Goal: Task Accomplishment & Management: Manage account settings

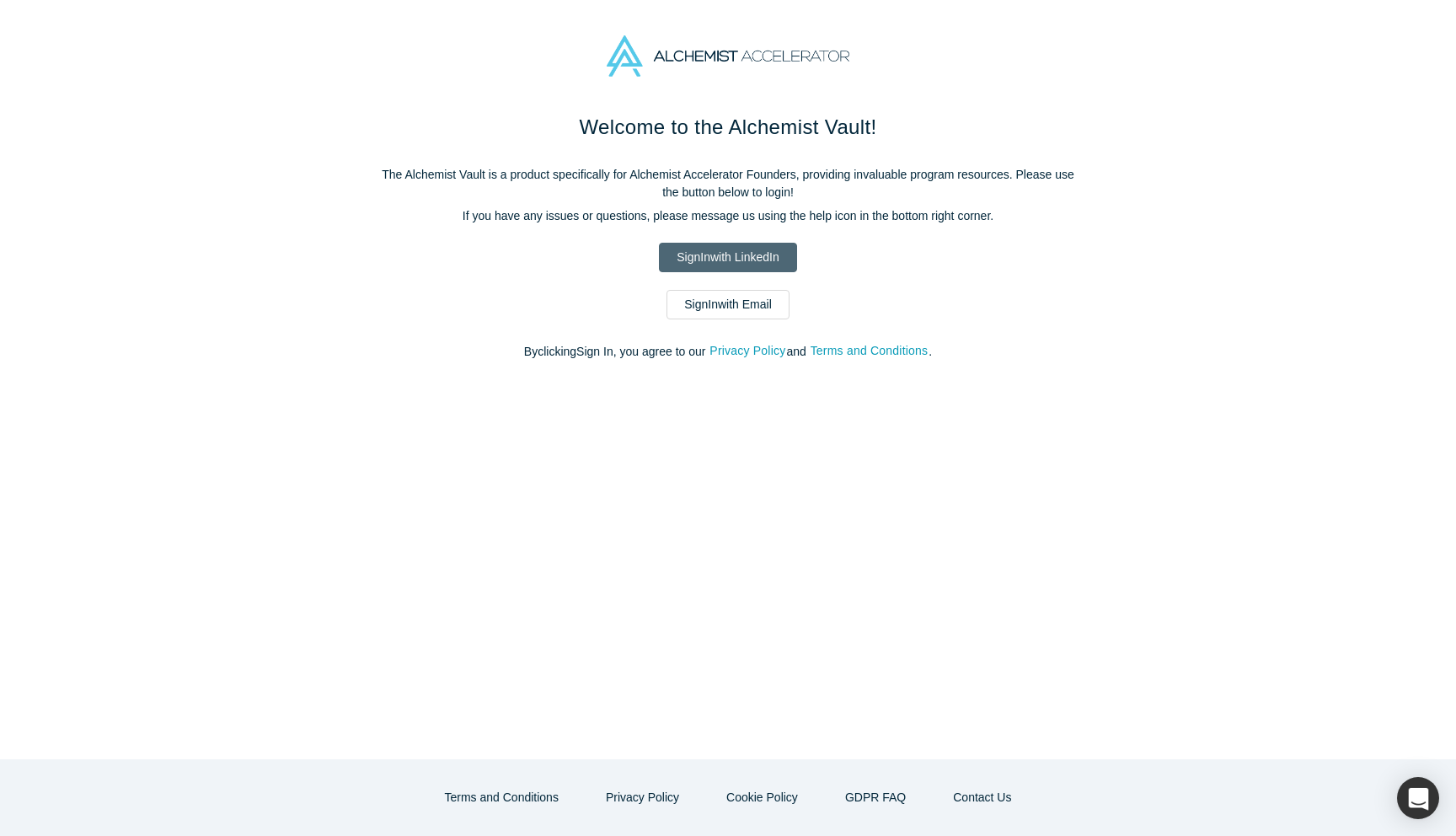
click at [746, 253] on link "Sign In with LinkedIn" at bounding box center [727, 258] width 137 height 29
click at [727, 309] on link "Sign In with Email" at bounding box center [728, 304] width 123 height 29
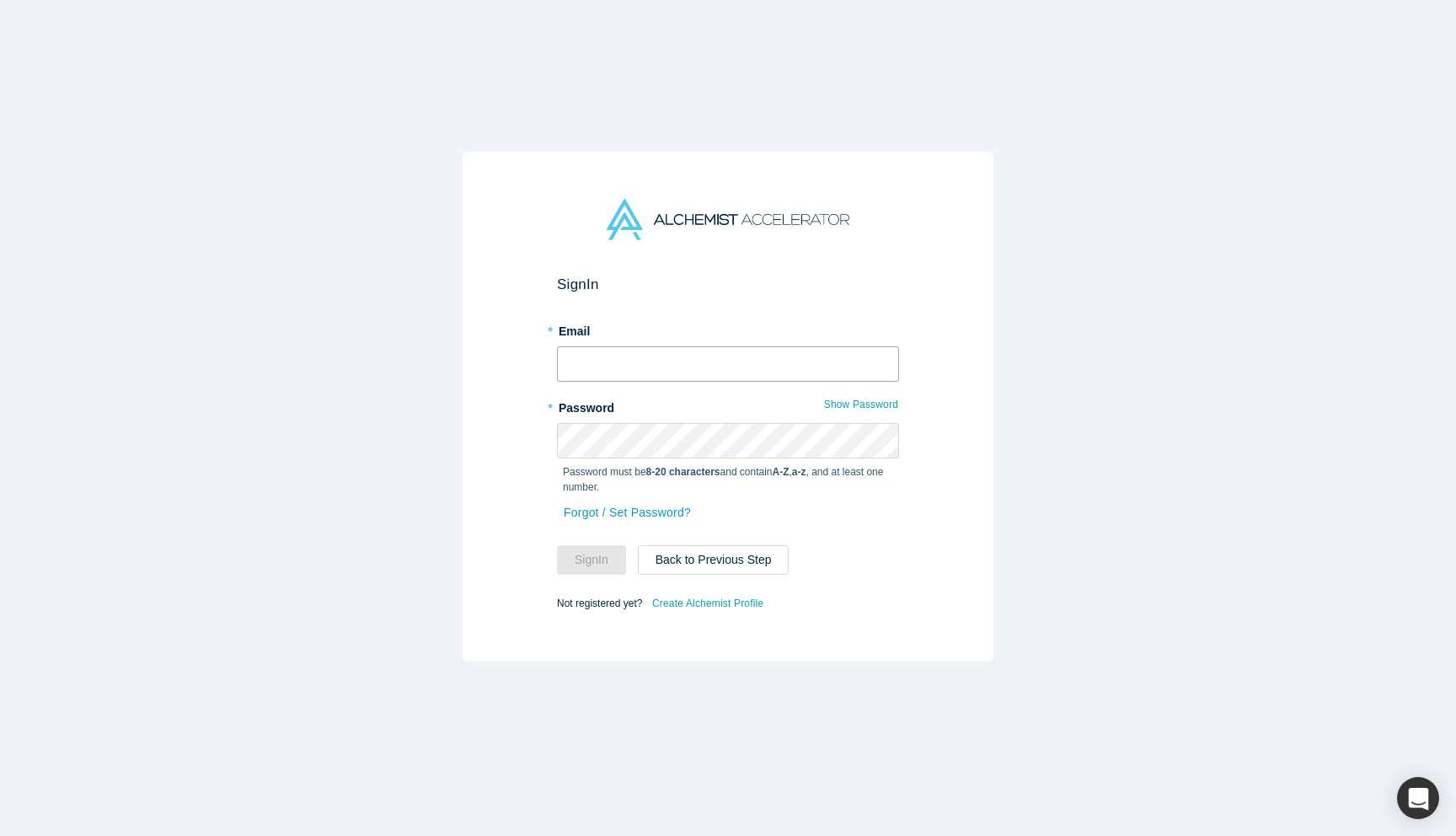
click at [676, 362] on input "text" at bounding box center [728, 364] width 342 height 35
type input "taylor@network.app"
click at [591, 558] on button "Sign In" at bounding box center [591, 559] width 69 height 29
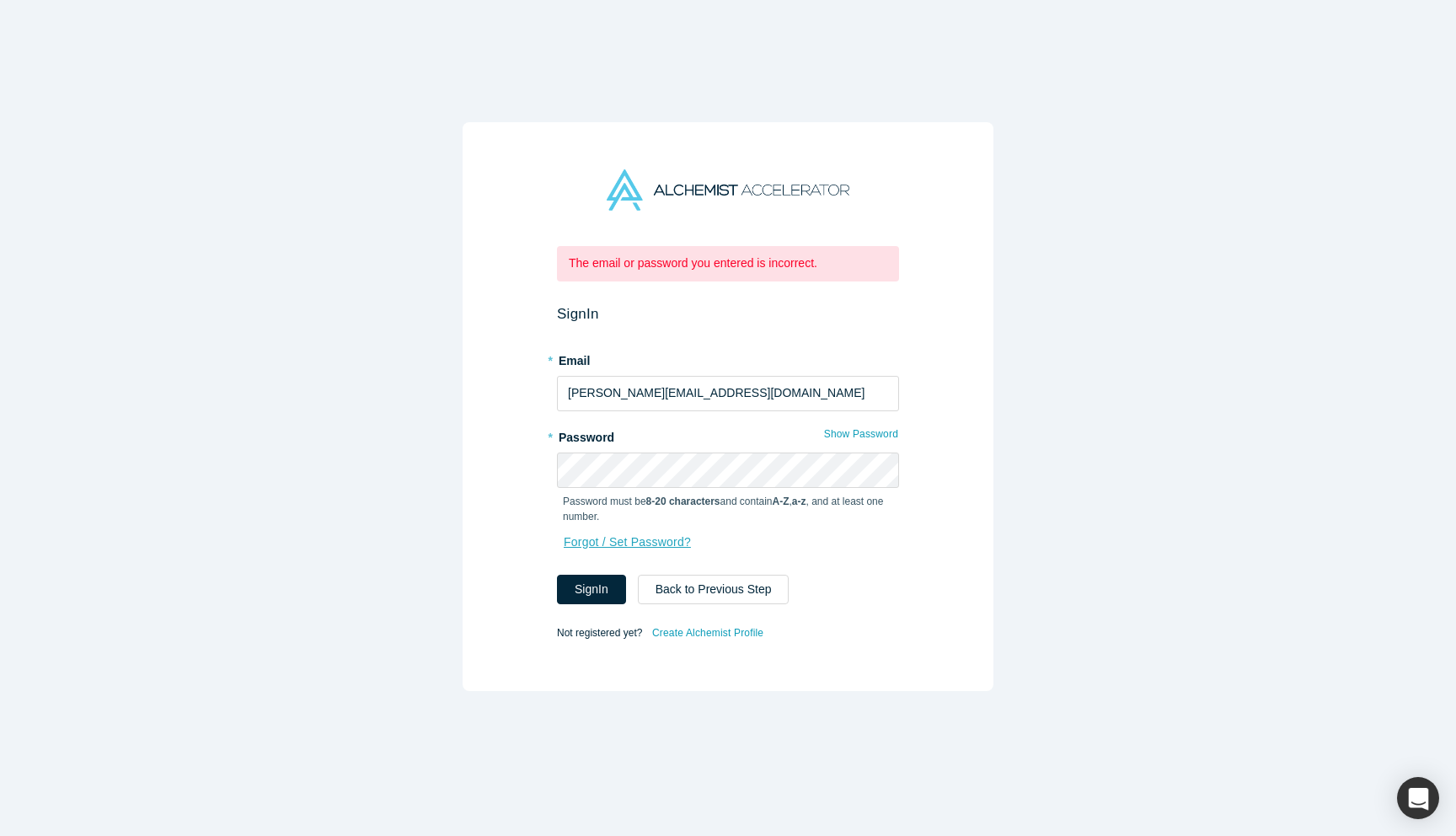
click at [595, 540] on link "Forgot / Set Password?" at bounding box center [628, 542] width 129 height 29
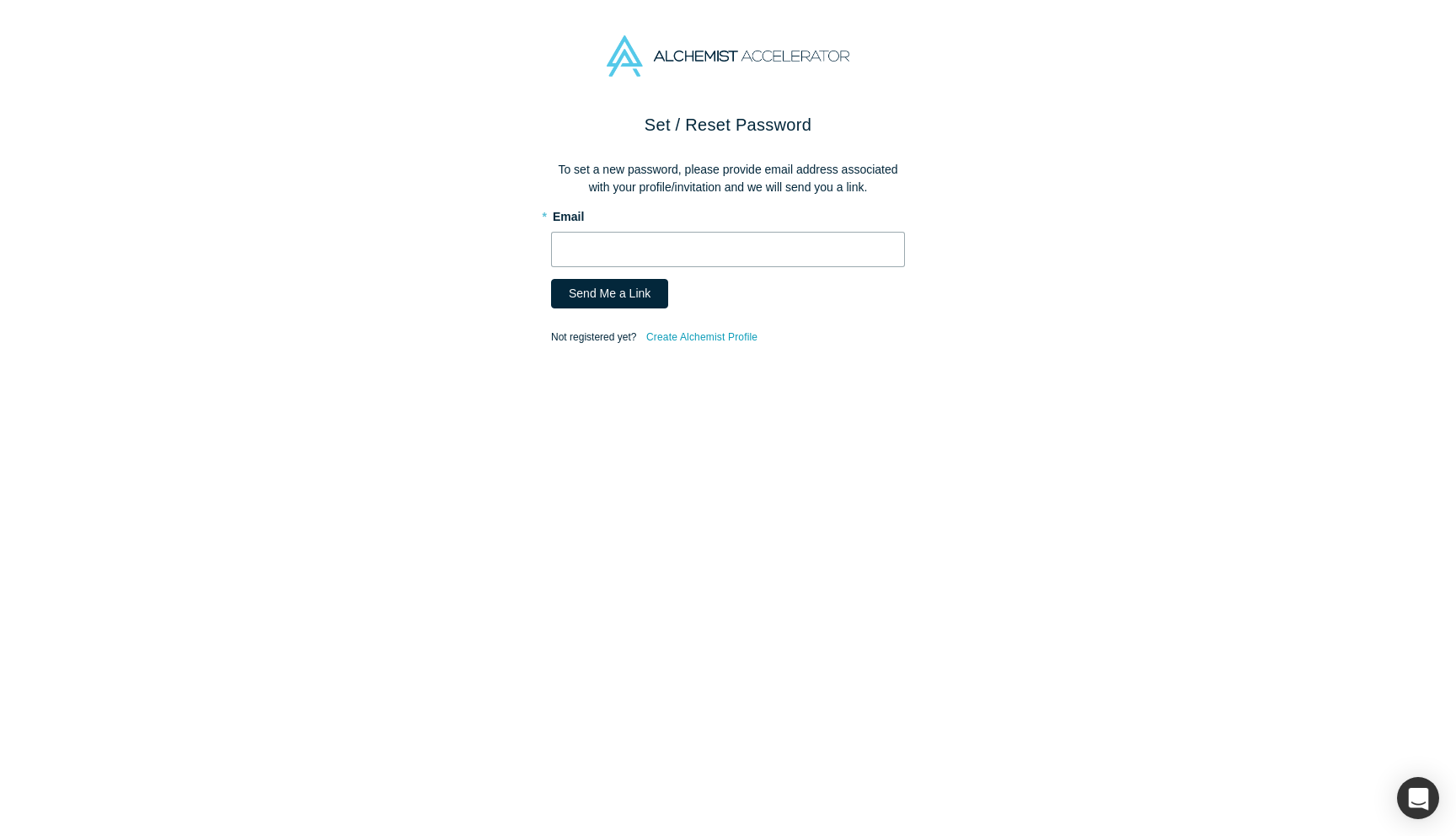
click at [675, 248] on input "text" at bounding box center [728, 249] width 354 height 35
click at [585, 290] on button "Send Me a Link" at bounding box center [609, 294] width 117 height 29
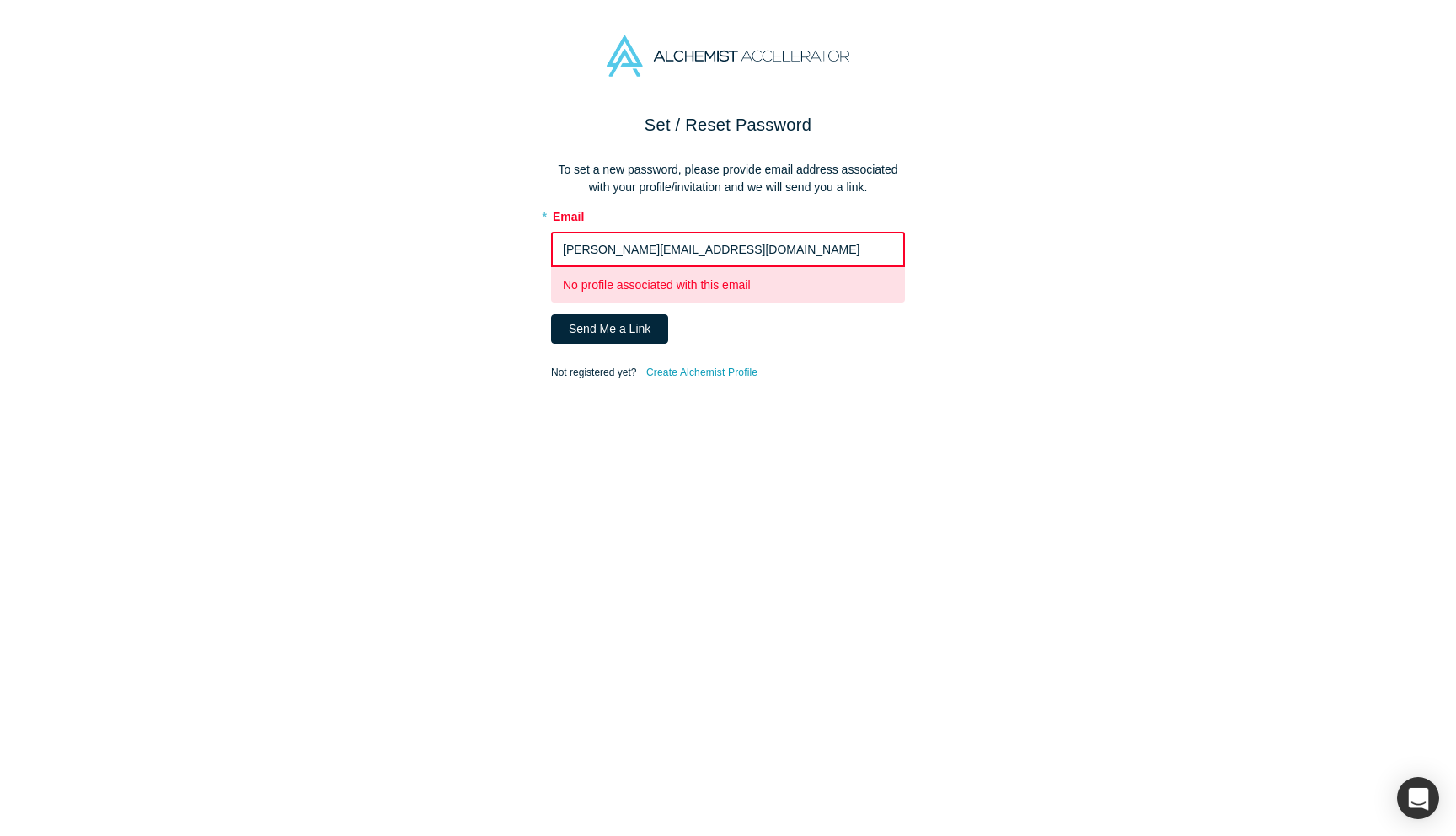
click at [691, 253] on input "taylor@network.app" at bounding box center [728, 249] width 354 height 35
drag, startPoint x: 681, startPoint y: 250, endPoint x: 609, endPoint y: 251, distance: 72.0
click at [608, 251] on input "taylor@network.app" at bounding box center [728, 249] width 354 height 35
click at [697, 246] on input "taylor@network.app" at bounding box center [728, 249] width 354 height 35
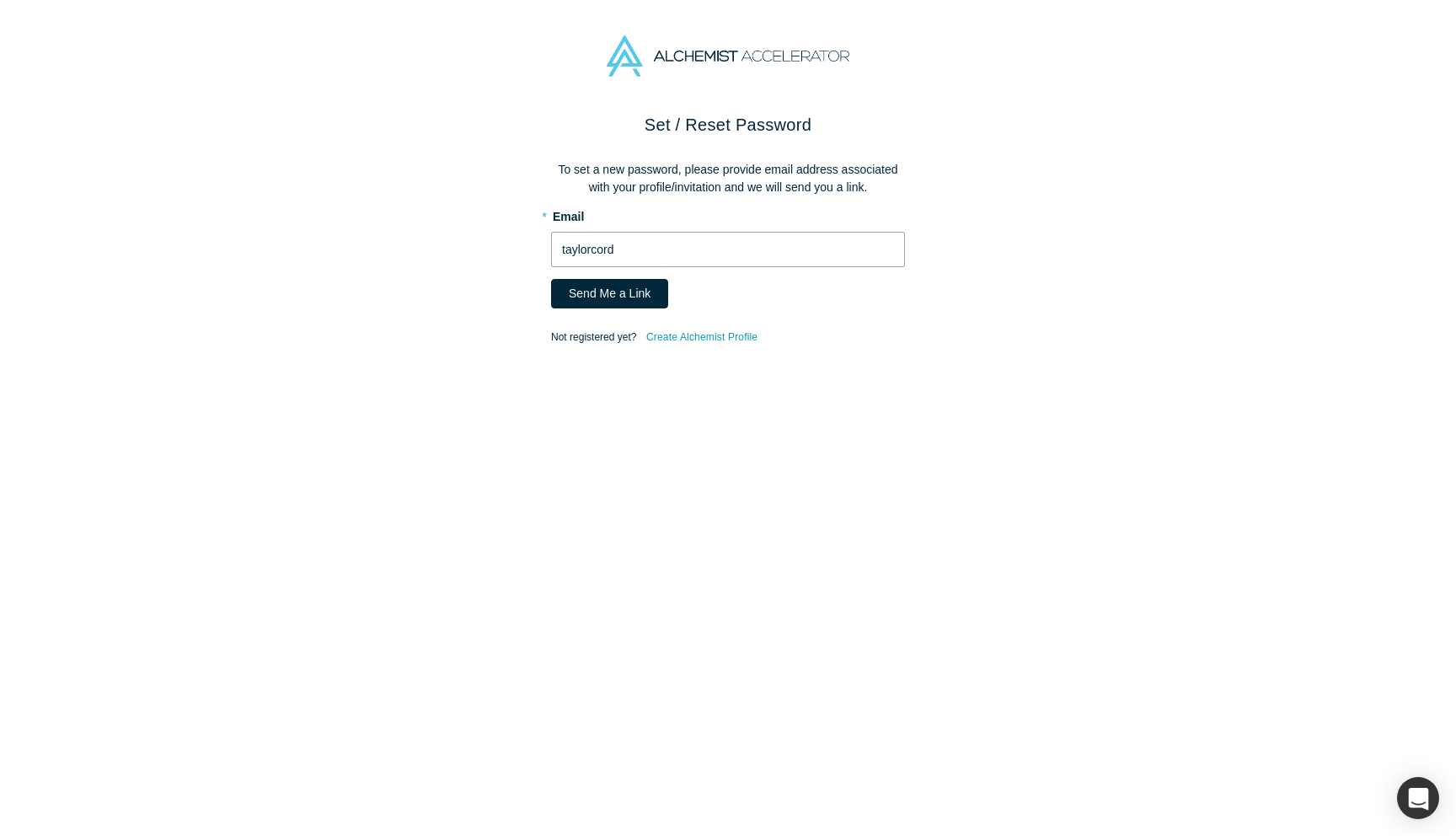
type input "[EMAIL_ADDRESS][DOMAIN_NAME]"
click at [635, 295] on button "Send Me a Link" at bounding box center [609, 294] width 117 height 29
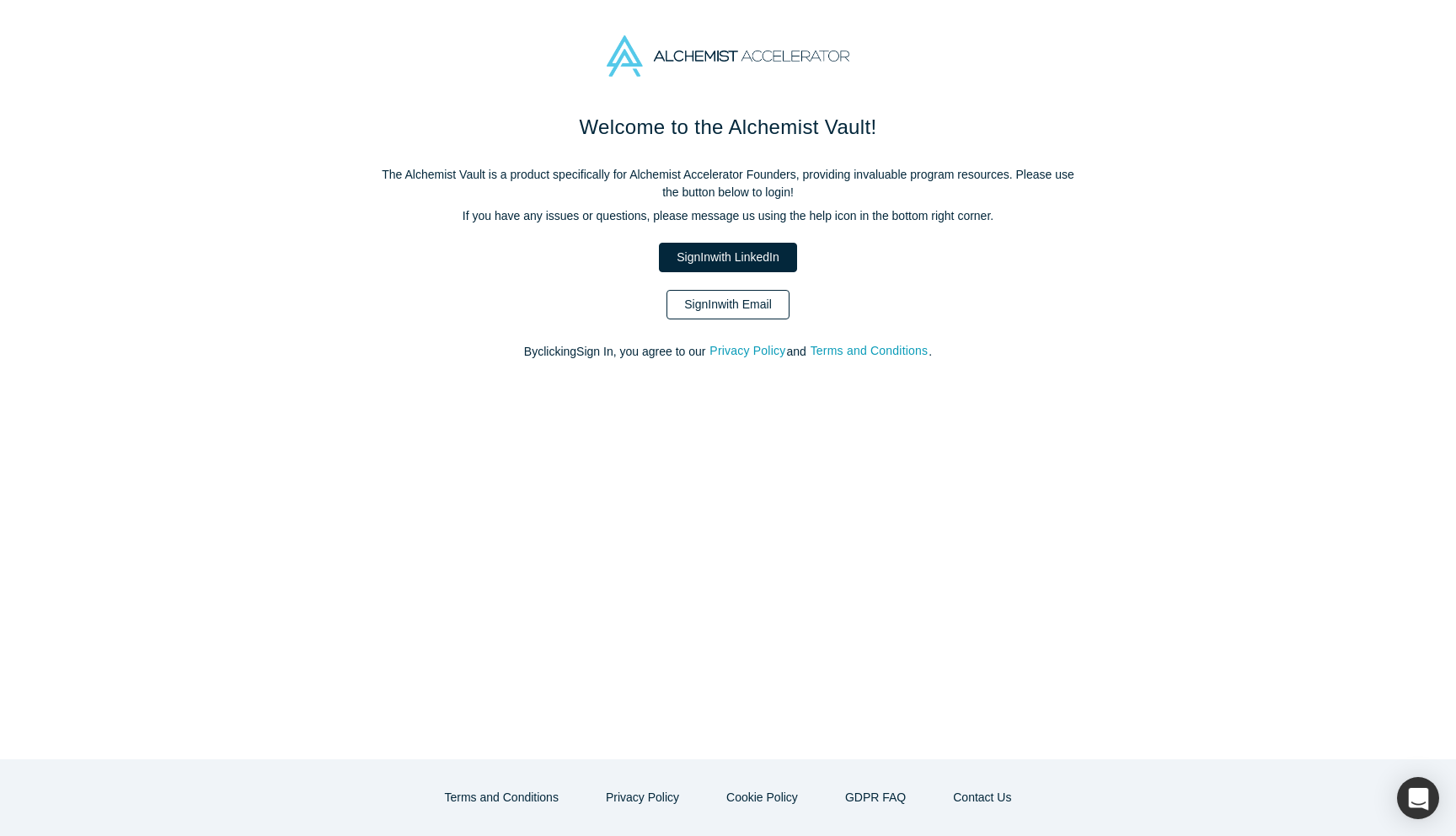
click at [737, 303] on link "Sign In with Email" at bounding box center [728, 304] width 123 height 29
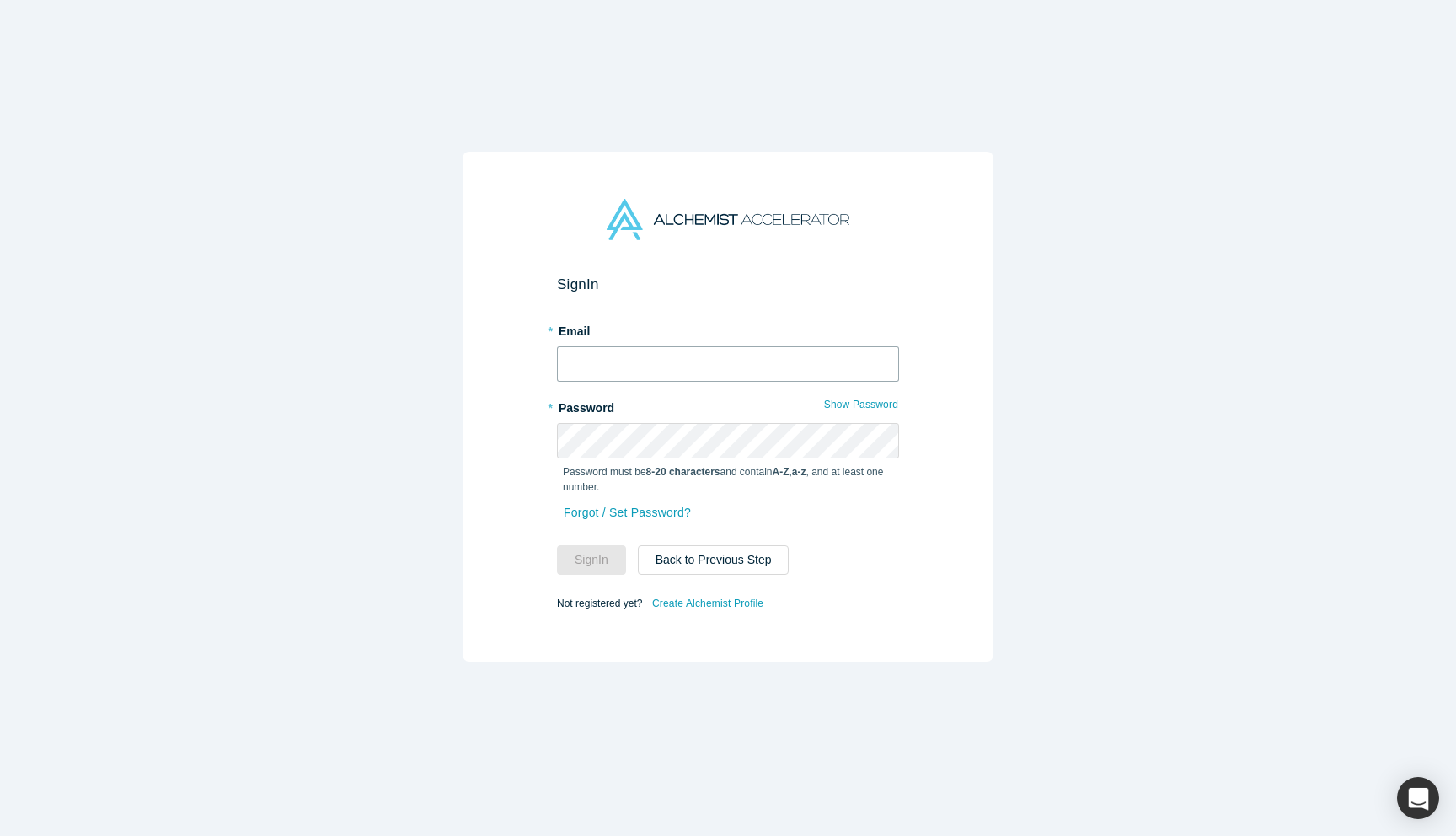
click at [671, 370] on input "text" at bounding box center [728, 364] width 342 height 35
type input "[EMAIL_ADDRESS][DOMAIN_NAME]"
click at [597, 560] on button "Sign In" at bounding box center [591, 559] width 69 height 29
